Goal: Information Seeking & Learning: Understand process/instructions

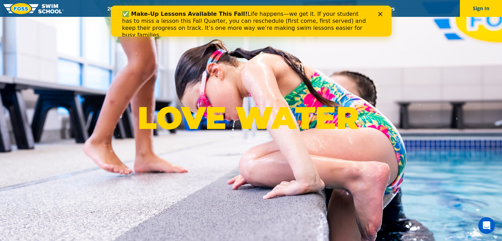
click at [380, 13] on icon "Close" at bounding box center [380, 14] width 4 height 4
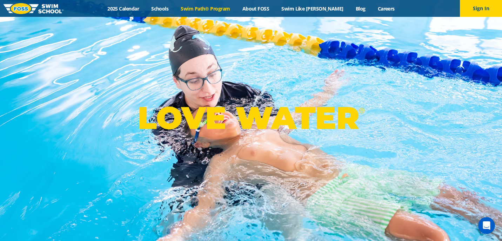
click at [214, 8] on link "Swim Path® Program" at bounding box center [205, 8] width 61 height 7
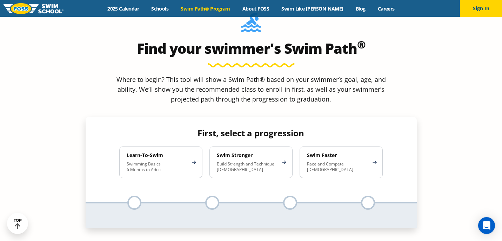
scroll to position [634, 0]
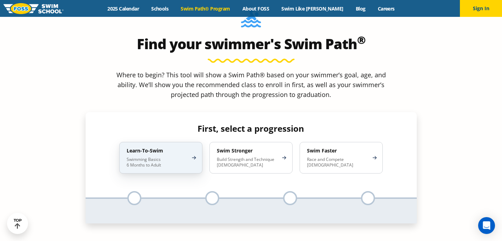
click at [172, 157] on p "Swimming Basics 6 Months to Adult" at bounding box center [157, 162] width 61 height 11
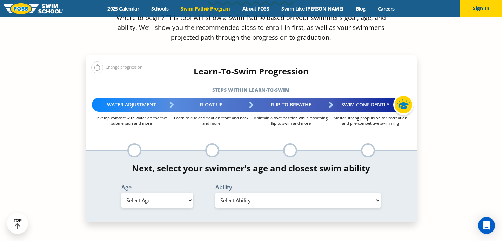
scroll to position [692, 0]
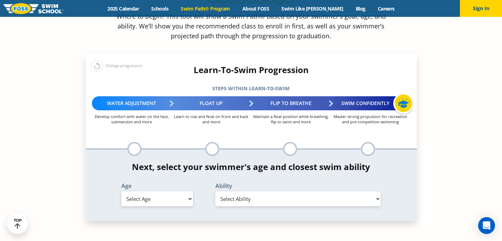
click at [192, 191] on select "Select Age [DEMOGRAPHIC_DATA] months - 1 year 1 year 2 years 3 years 4 years 5 …" at bounding box center [157, 198] width 72 height 15
select select "3-years"
click at [268, 191] on select "Select Ability First in-water experience When in the water, reliant on a life j…" at bounding box center [299, 198] width 166 height 15
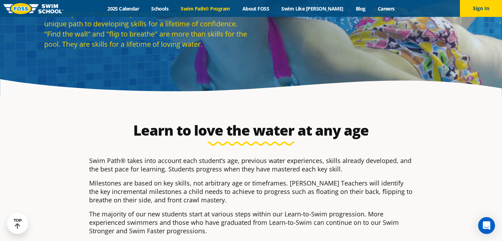
scroll to position [0, 0]
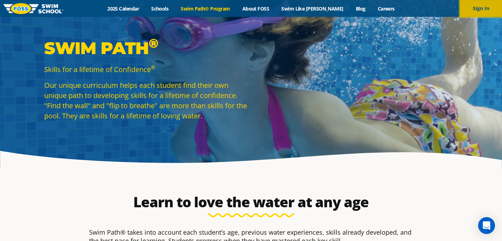
click at [480, 8] on button "Sign In" at bounding box center [481, 8] width 42 height 17
